Goal: Task Accomplishment & Management: Complete application form

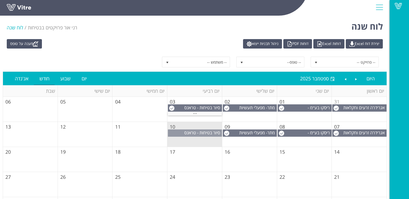
click at [196, 131] on span "סיור בטיחות - טראנס אלקטריק שדרות" at bounding box center [202, 136] width 37 height 12
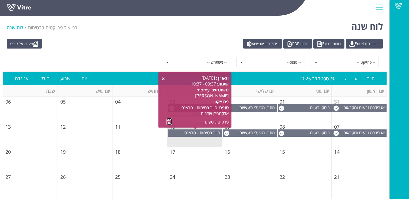
click at [170, 121] on link at bounding box center [169, 121] width 6 height 7
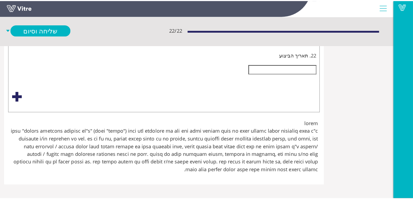
scroll to position [1946, 0]
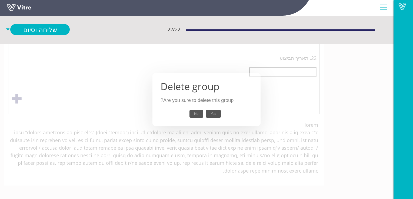
click at [213, 115] on button "Yes" at bounding box center [213, 114] width 15 height 8
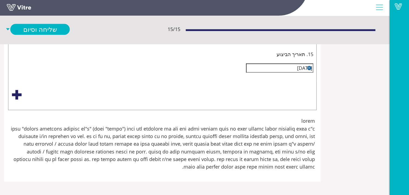
scroll to position [1263, 0]
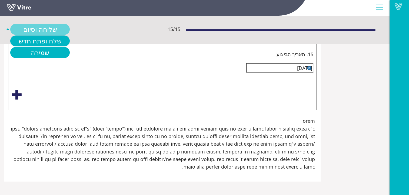
click at [48, 28] on link "שליחה וסיום" at bounding box center [39, 29] width 59 height 11
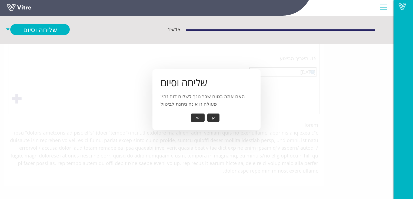
click at [214, 118] on button "כן" at bounding box center [213, 118] width 12 height 8
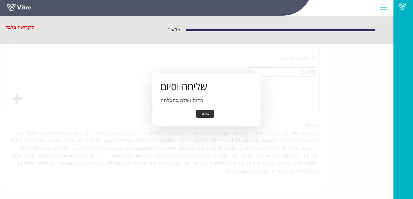
click at [208, 115] on button "אישור" at bounding box center [205, 114] width 18 height 8
